Goal: Complete application form

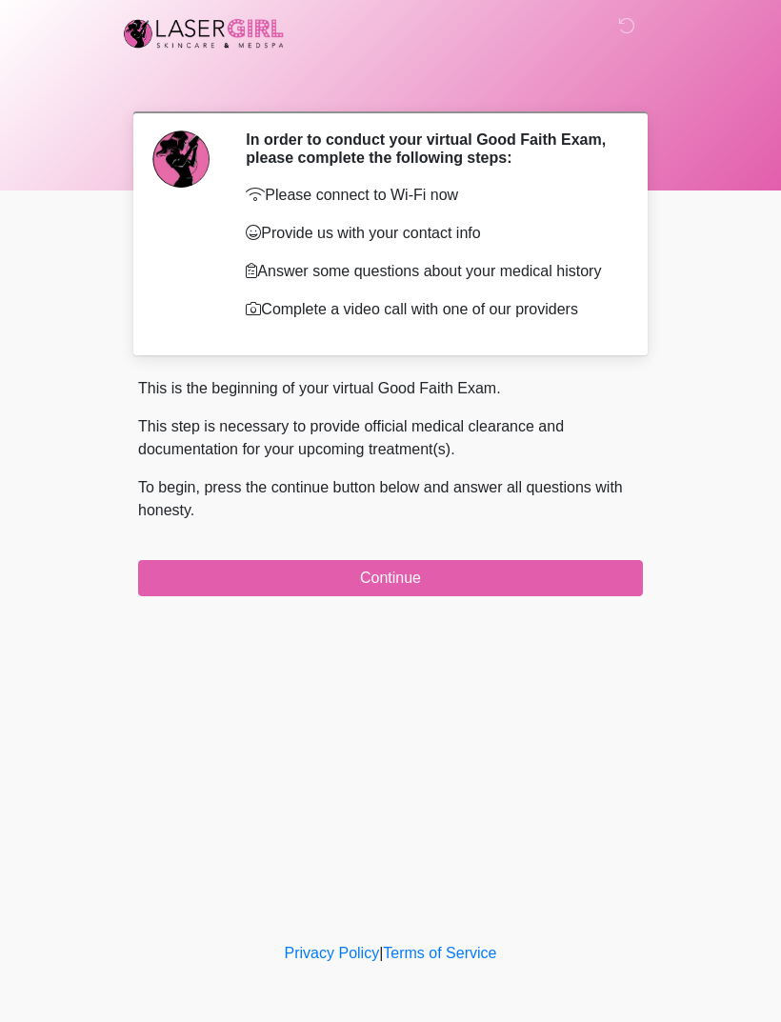
click at [454, 596] on button "Continue" at bounding box center [390, 578] width 505 height 36
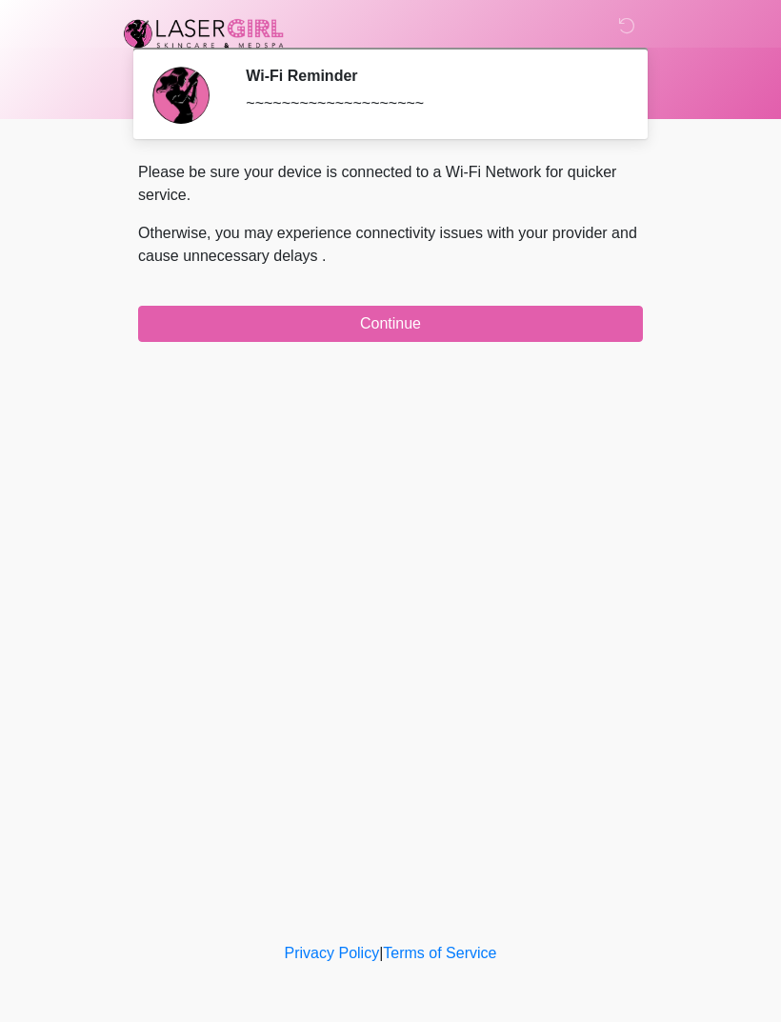
click at [409, 316] on button "Continue" at bounding box center [390, 324] width 505 height 36
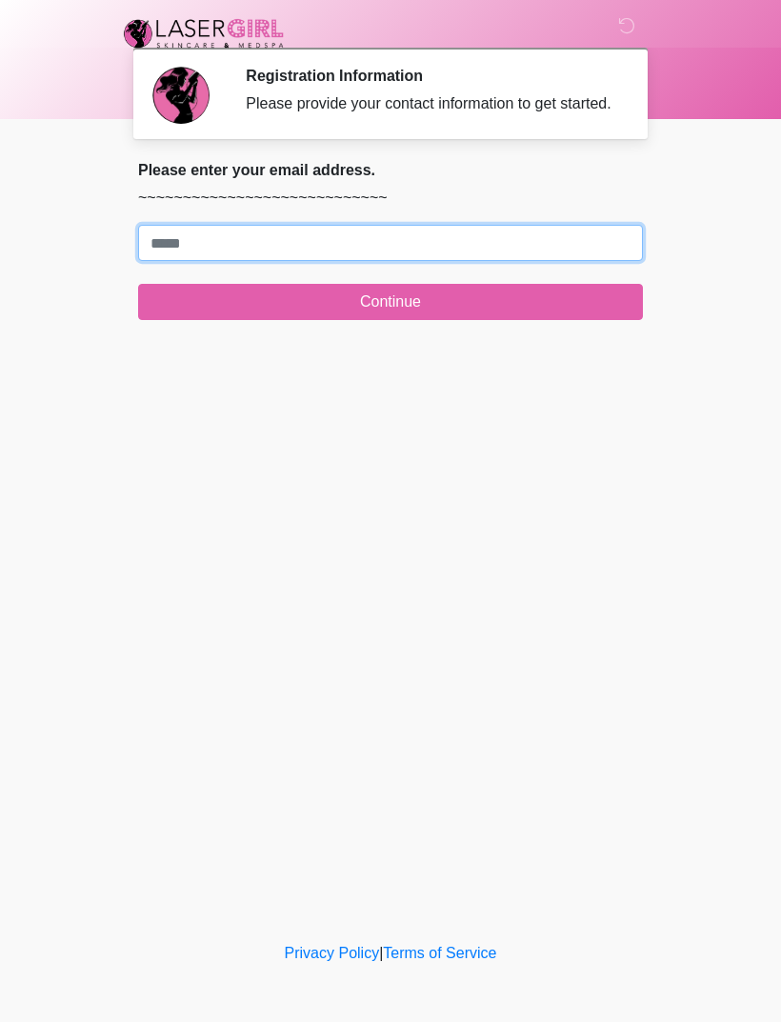
click at [494, 261] on input "Where should we email your treatment plan?" at bounding box center [390, 243] width 505 height 36
type input "**********"
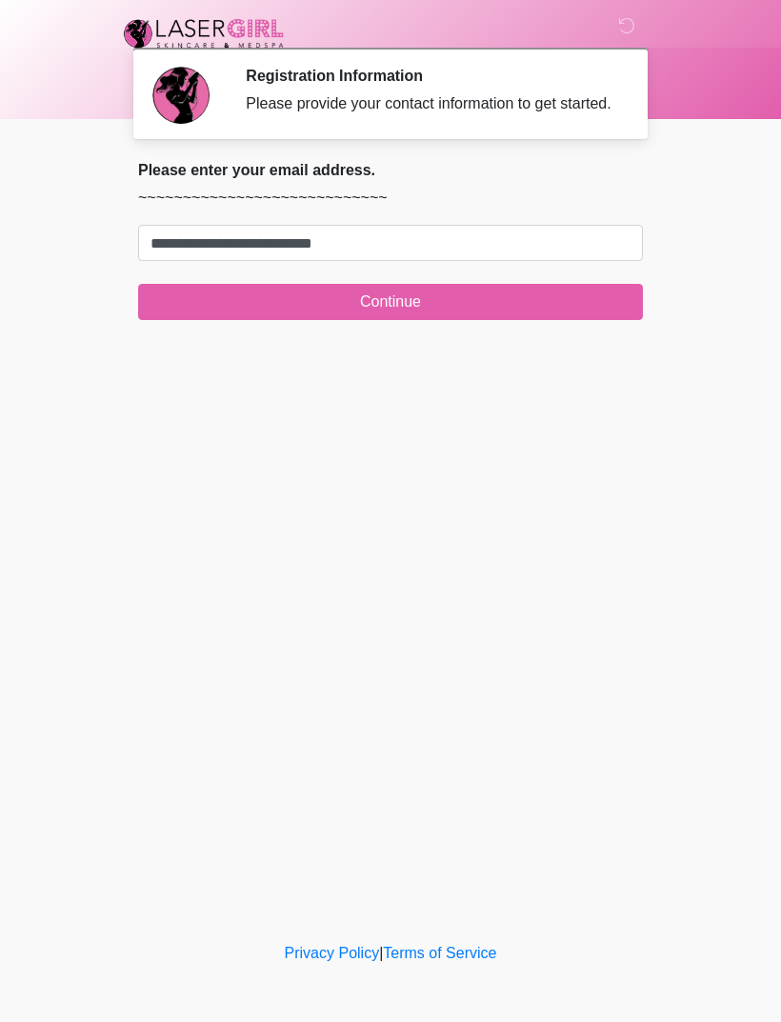
click at [502, 315] on button "Continue" at bounding box center [390, 302] width 505 height 36
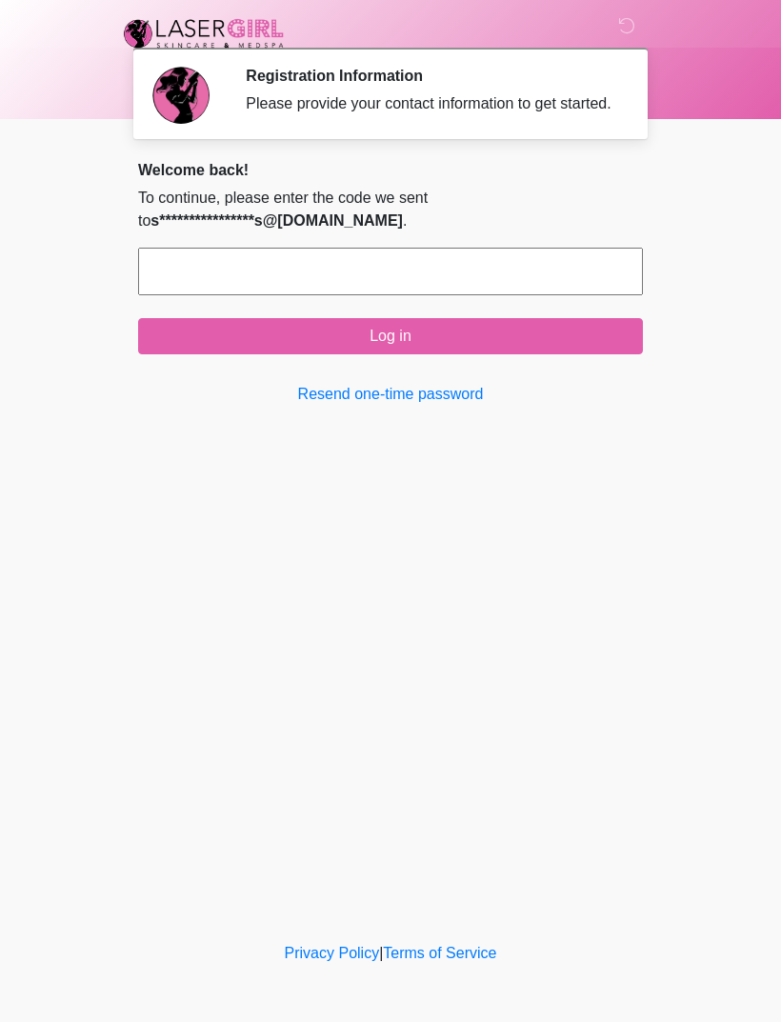
click at [386, 406] on link "Resend one-time password" at bounding box center [390, 394] width 505 height 23
click at [414, 284] on input "text" at bounding box center [390, 272] width 505 height 48
click at [441, 295] on input "text" at bounding box center [390, 272] width 505 height 48
click at [367, 406] on link "Resend one-time password" at bounding box center [390, 394] width 505 height 23
click at [466, 622] on div "‎ ‎ Registration Information Please provide your contact information to get sta…" at bounding box center [390, 469] width 571 height 900
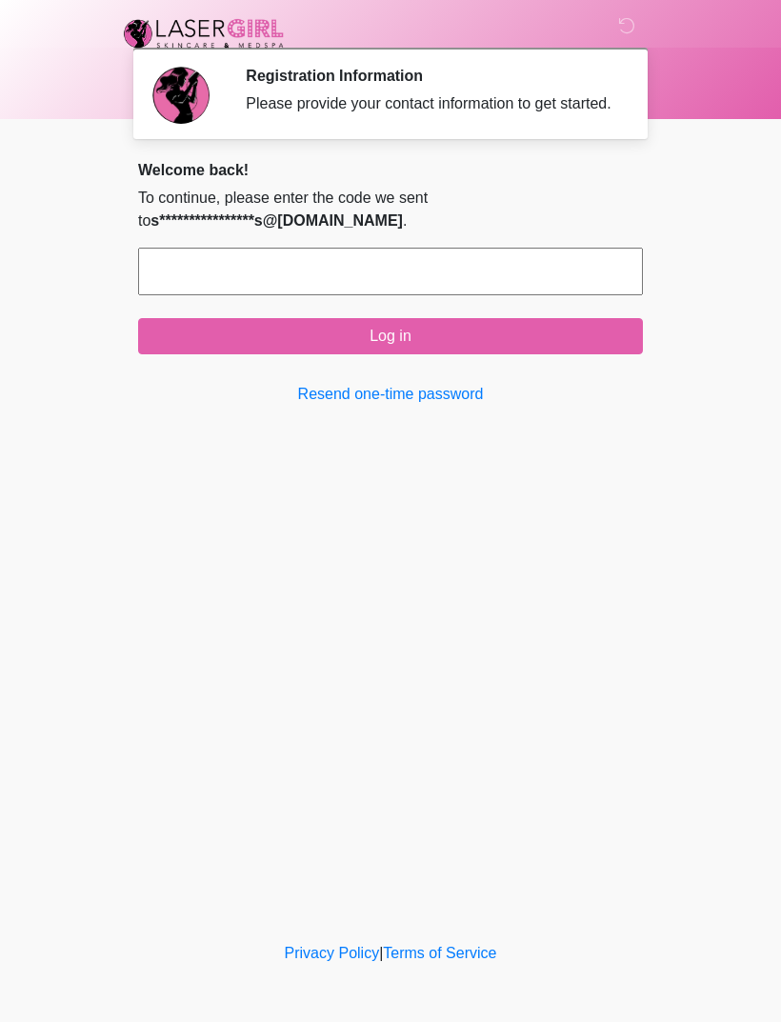
click at [510, 285] on input "text" at bounding box center [390, 272] width 505 height 48
type input "******"
click at [445, 351] on button "Log in" at bounding box center [390, 336] width 505 height 36
